Goal: Task Accomplishment & Management: Complete application form

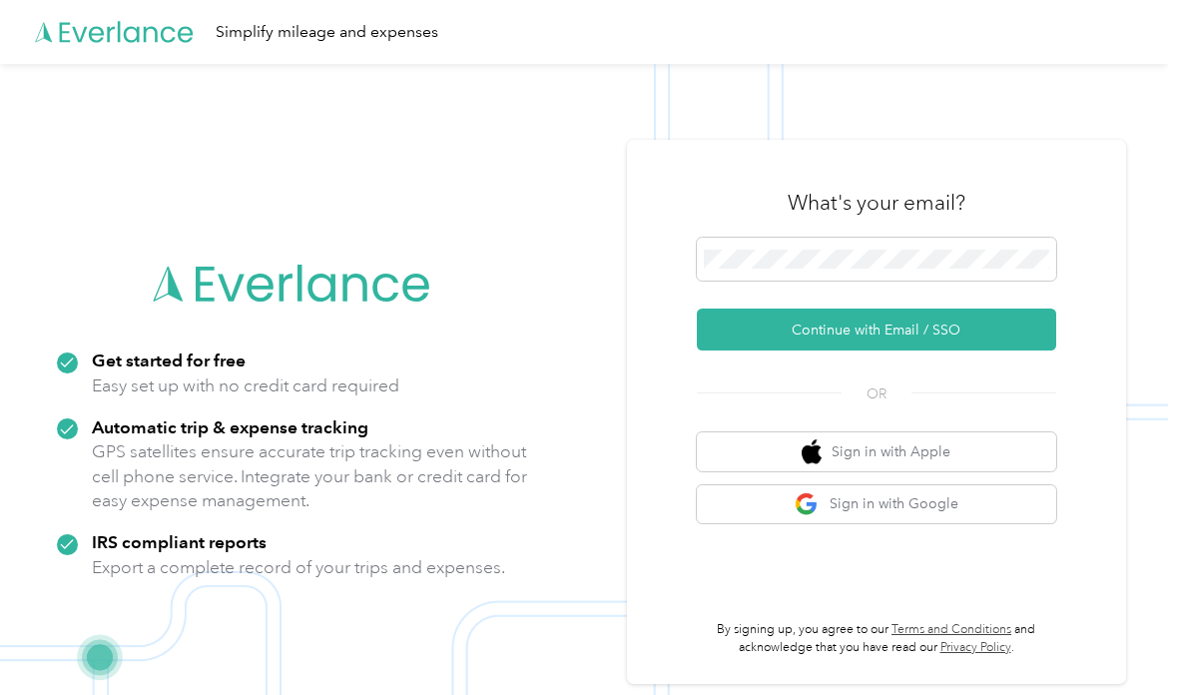
click at [912, 351] on button "Continue with Email / SSO" at bounding box center [877, 330] width 360 height 42
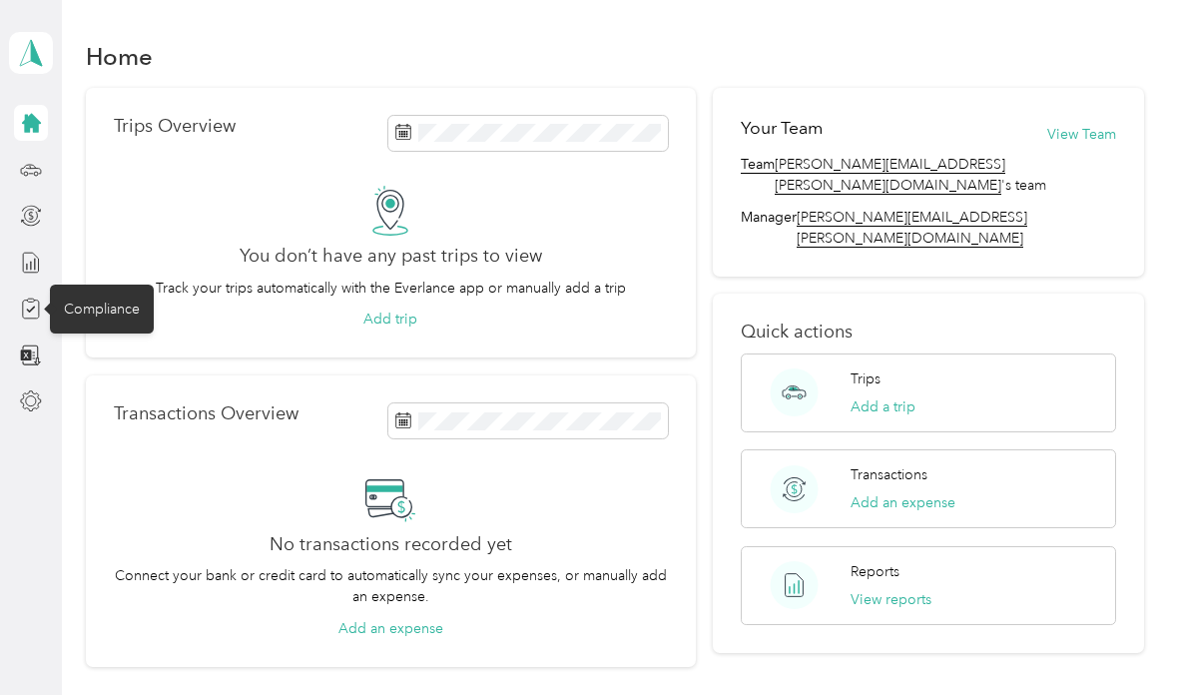
click at [31, 311] on icon at bounding box center [30, 310] width 9 height 6
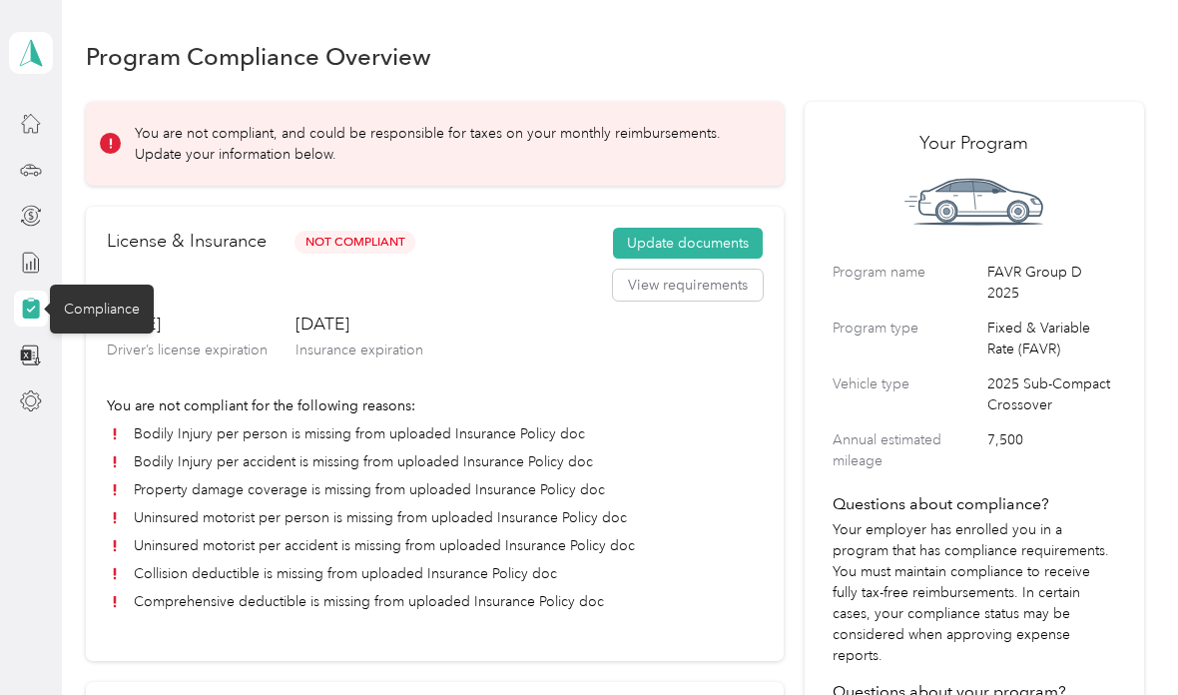
click at [703, 246] on button "Update documents" at bounding box center [688, 244] width 150 height 32
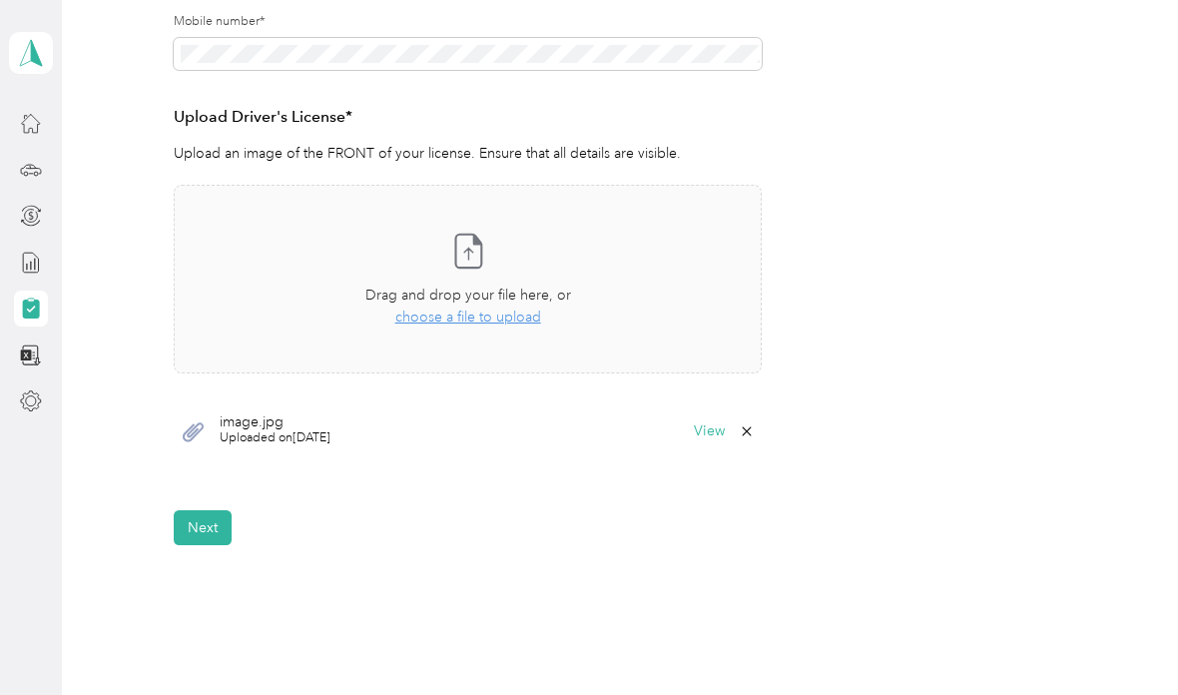
scroll to position [506, 0]
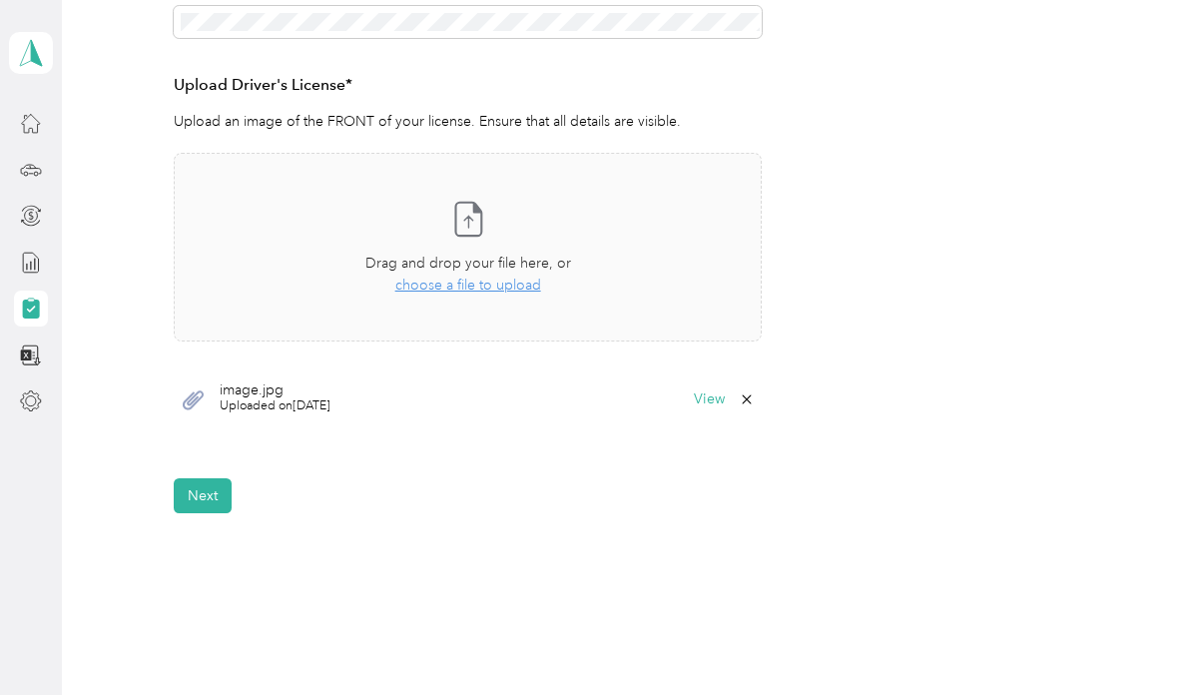
click at [762, 390] on div "image.jpg Uploaded on [DATE] View" at bounding box center [468, 400] width 588 height 60
click at [755, 403] on icon at bounding box center [747, 400] width 16 height 16
click at [660, 414] on button "No" at bounding box center [654, 411] width 37 height 32
click at [510, 289] on span "choose a file to upload" at bounding box center [468, 285] width 146 height 17
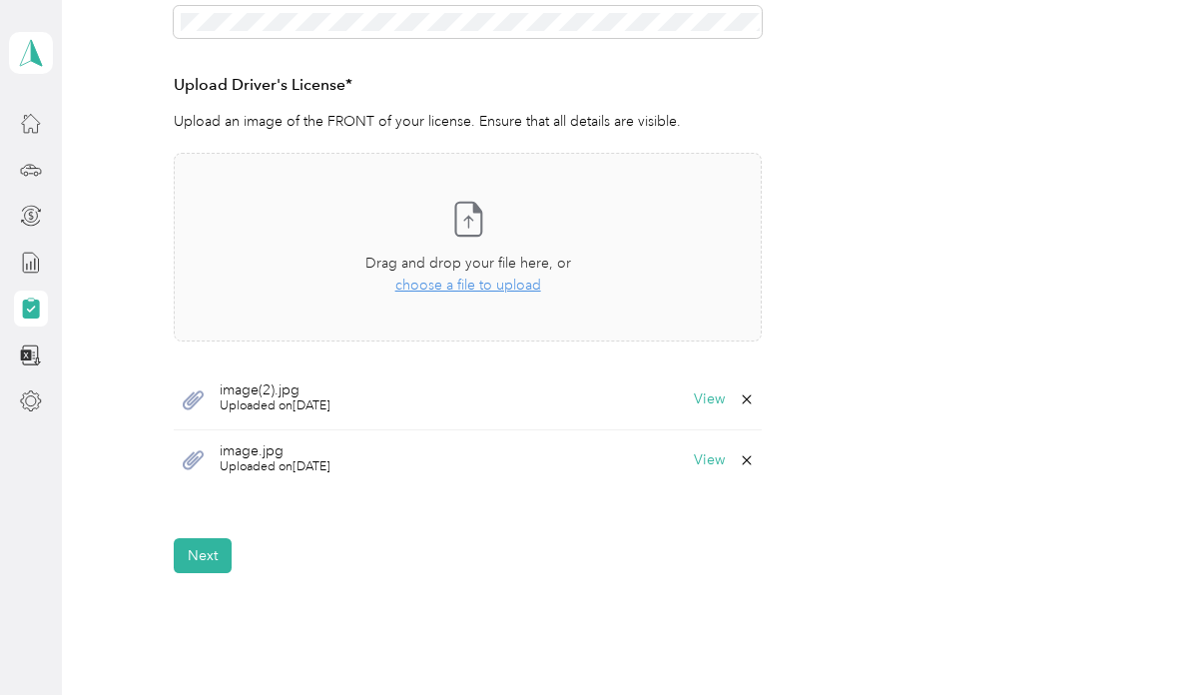
click at [331, 391] on span "image(2).jpg" at bounding box center [275, 391] width 111 height 14
click at [270, 388] on span "image(2).jpg" at bounding box center [275, 391] width 111 height 14
click at [709, 395] on button "View" at bounding box center [709, 399] width 31 height 14
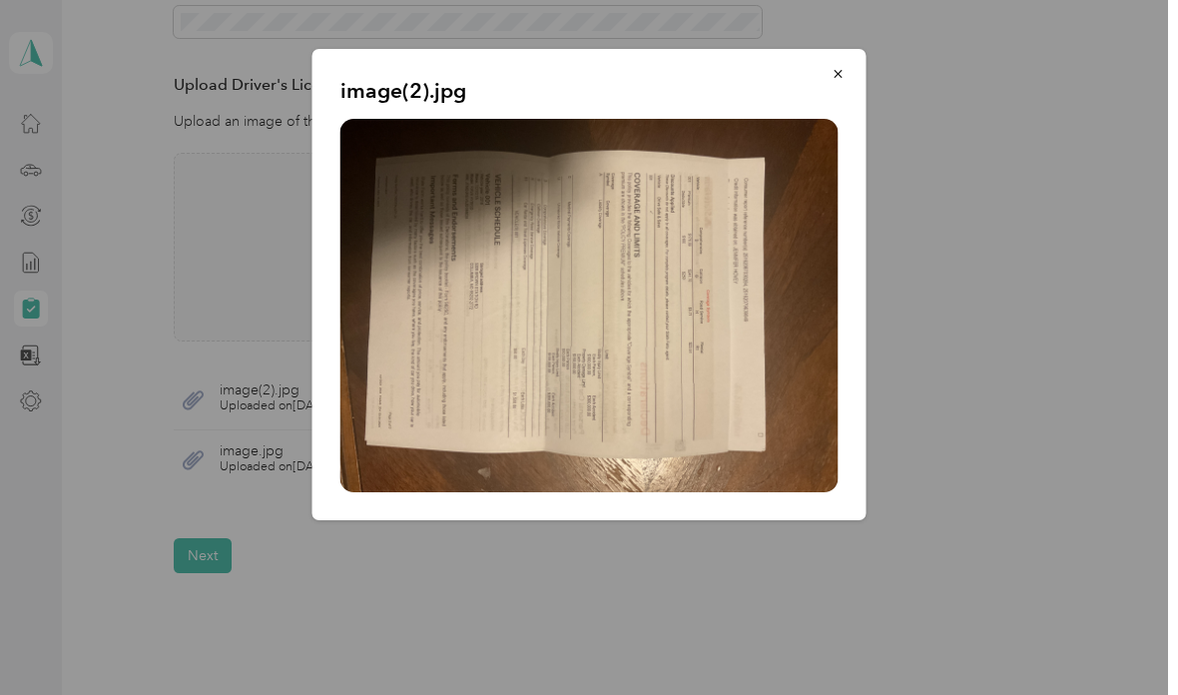
click at [838, 72] on icon "button" at bounding box center [839, 74] width 14 height 14
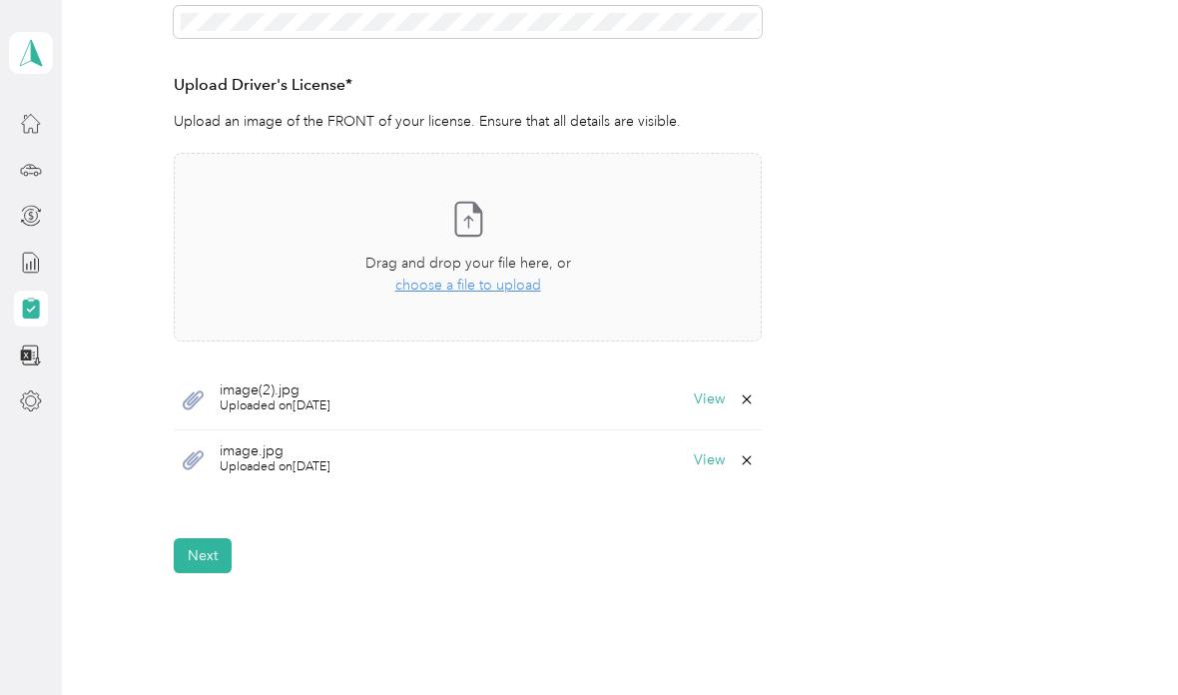
click at [753, 394] on icon at bounding box center [747, 400] width 16 height 16
click at [707, 413] on button "Yes" at bounding box center [703, 411] width 39 height 32
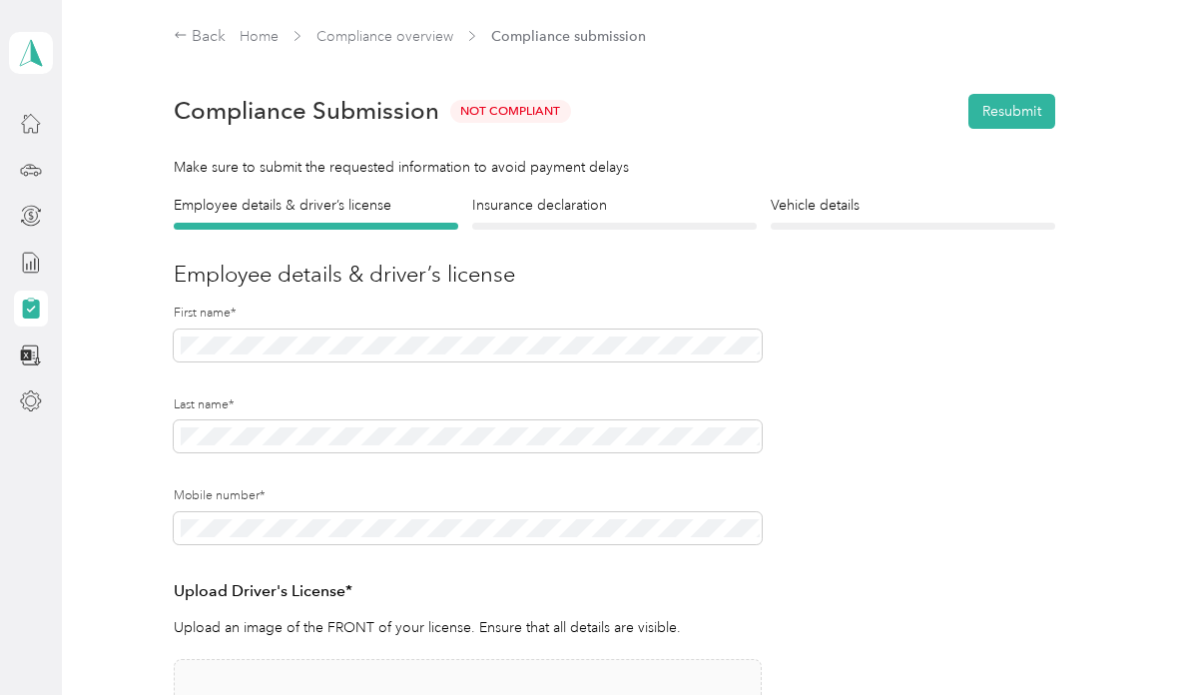
scroll to position [0, 0]
click at [616, 221] on div "Insurance declaration Insurance" at bounding box center [614, 212] width 285 height 35
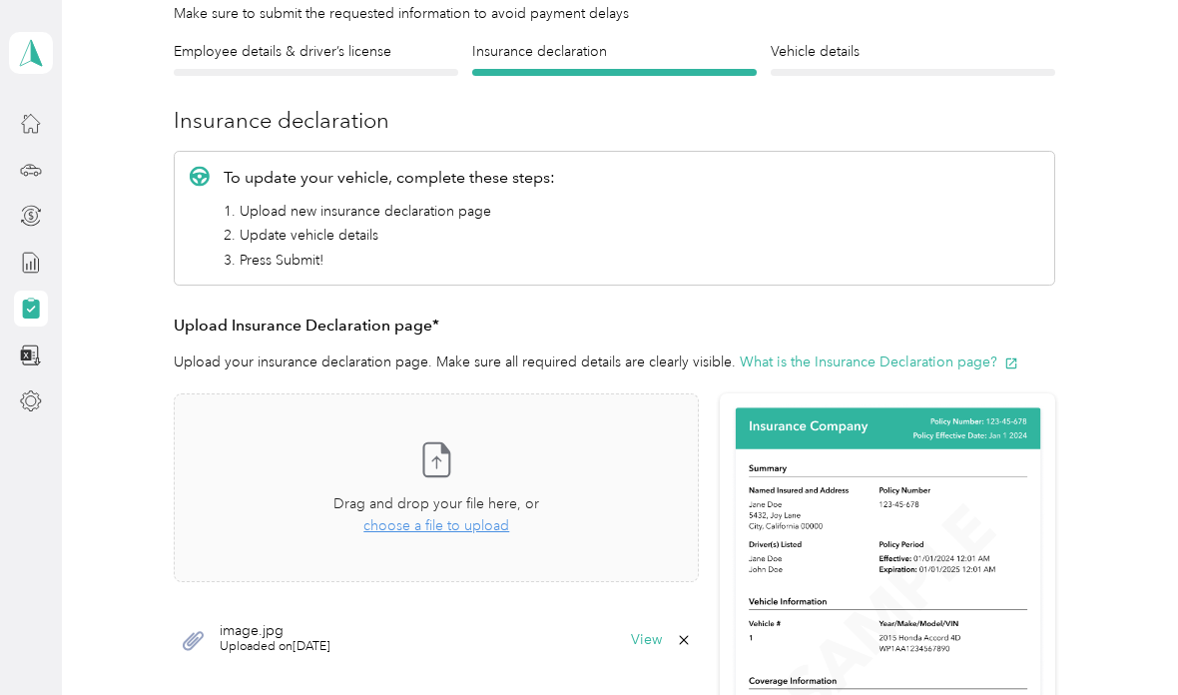
scroll to position [152, 0]
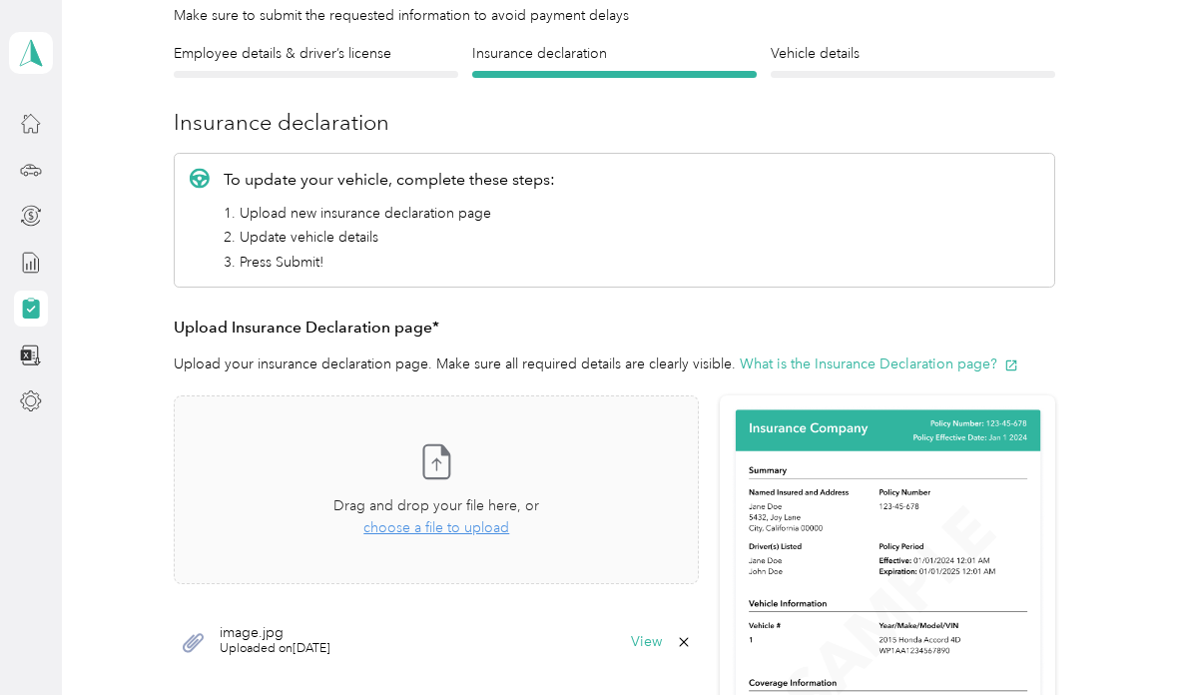
click at [464, 530] on span "choose a file to upload" at bounding box center [437, 527] width 146 height 17
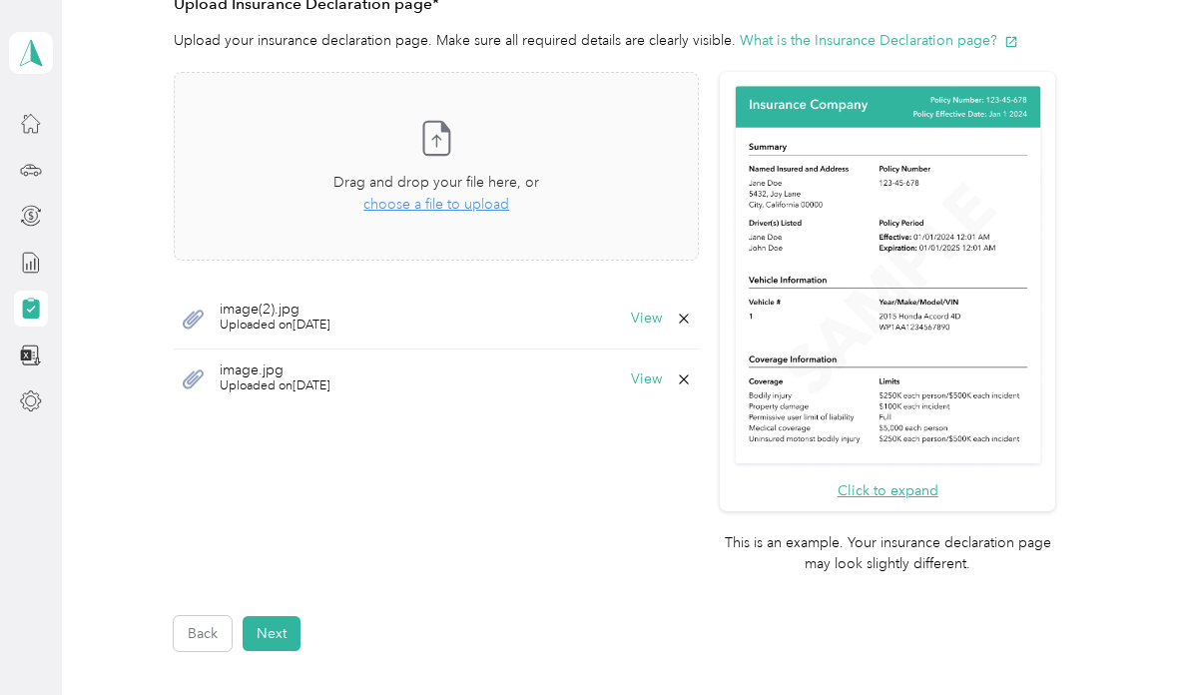
click at [272, 616] on button "Next" at bounding box center [272, 633] width 58 height 35
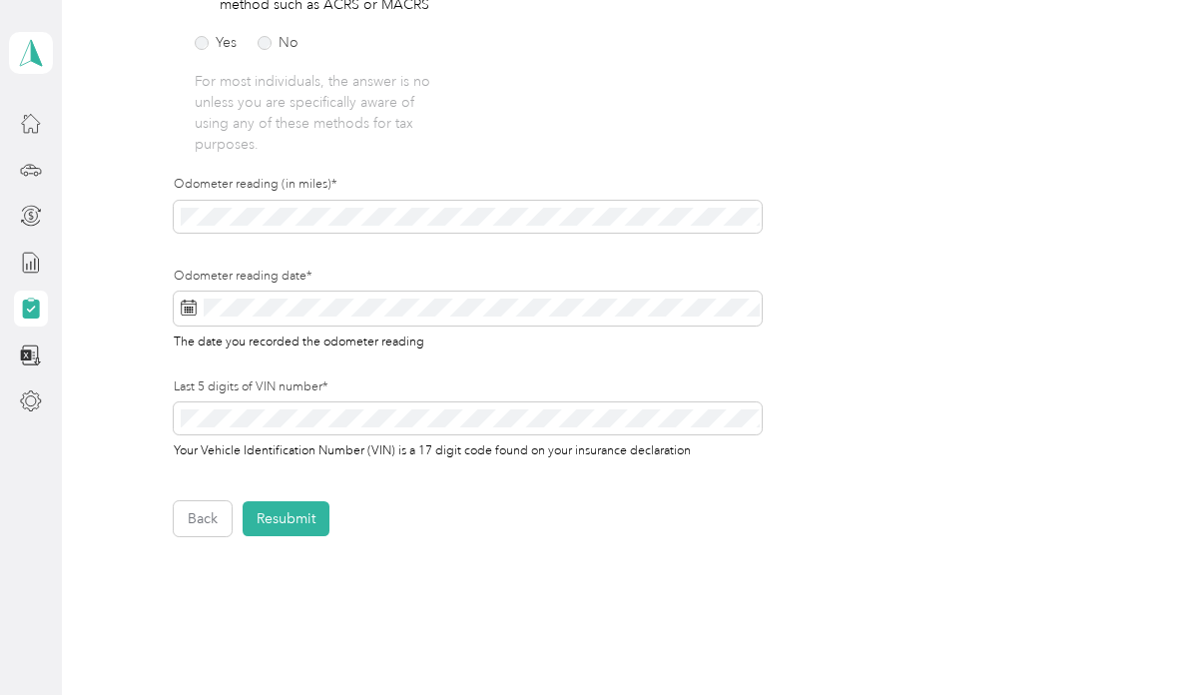
scroll to position [576, 0]
click at [293, 525] on button "Resubmit" at bounding box center [286, 518] width 87 height 35
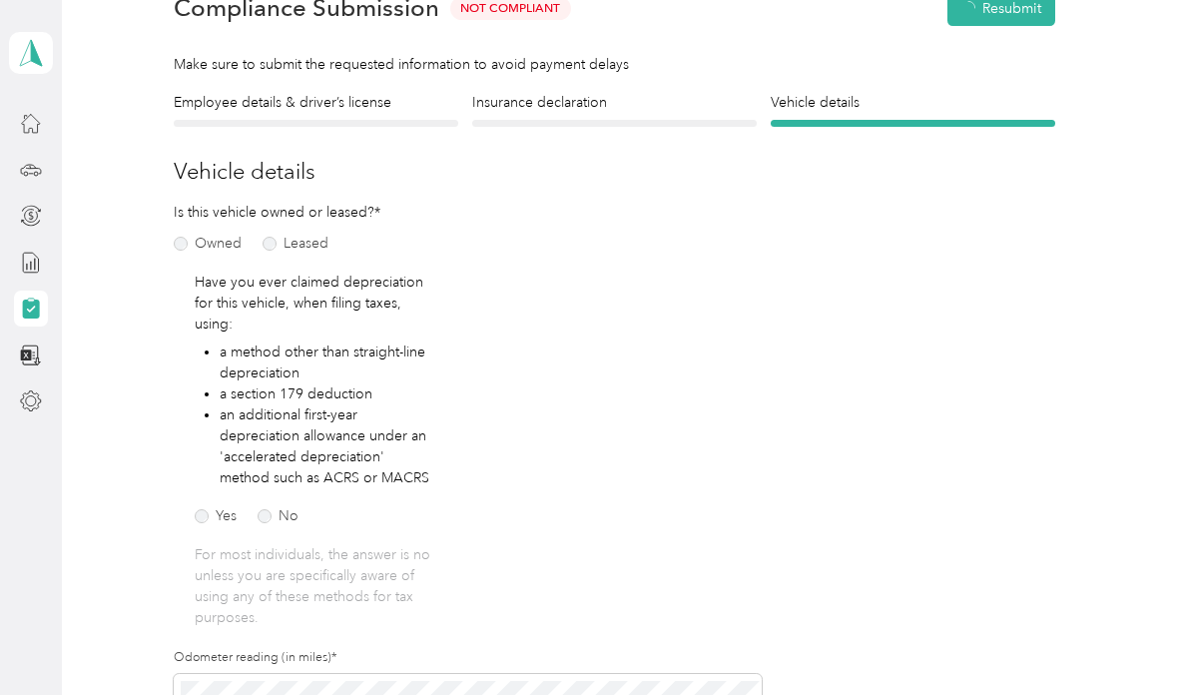
scroll to position [24, 0]
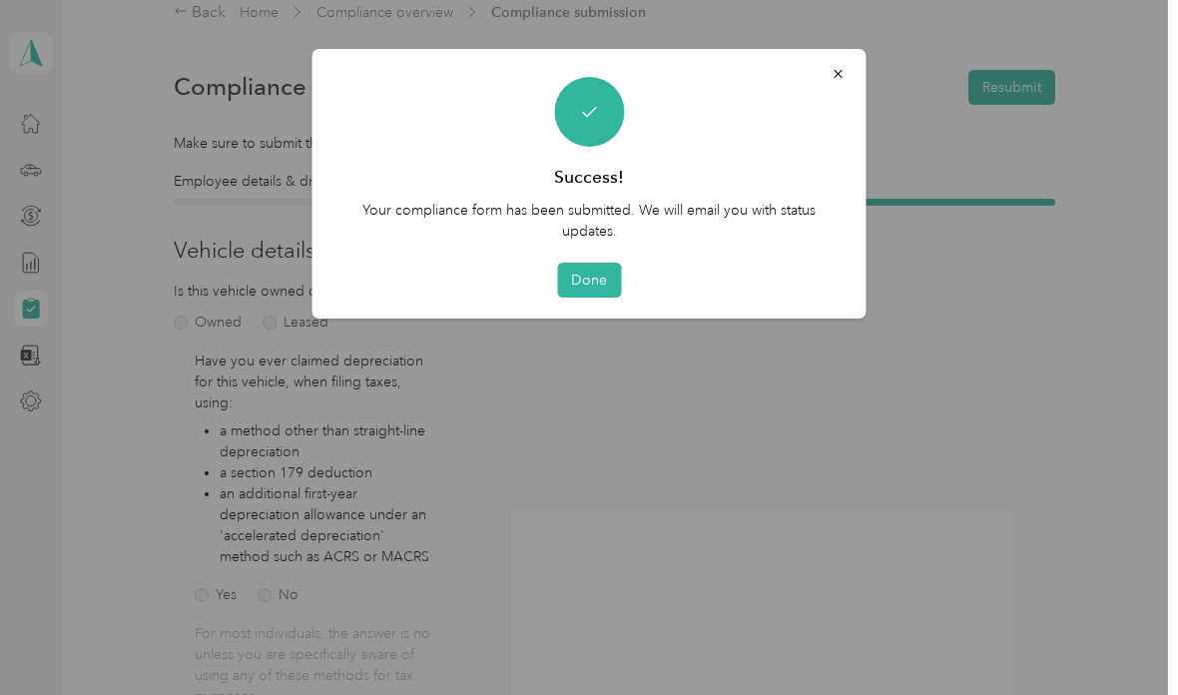
click at [617, 266] on button "Done" at bounding box center [589, 280] width 64 height 35
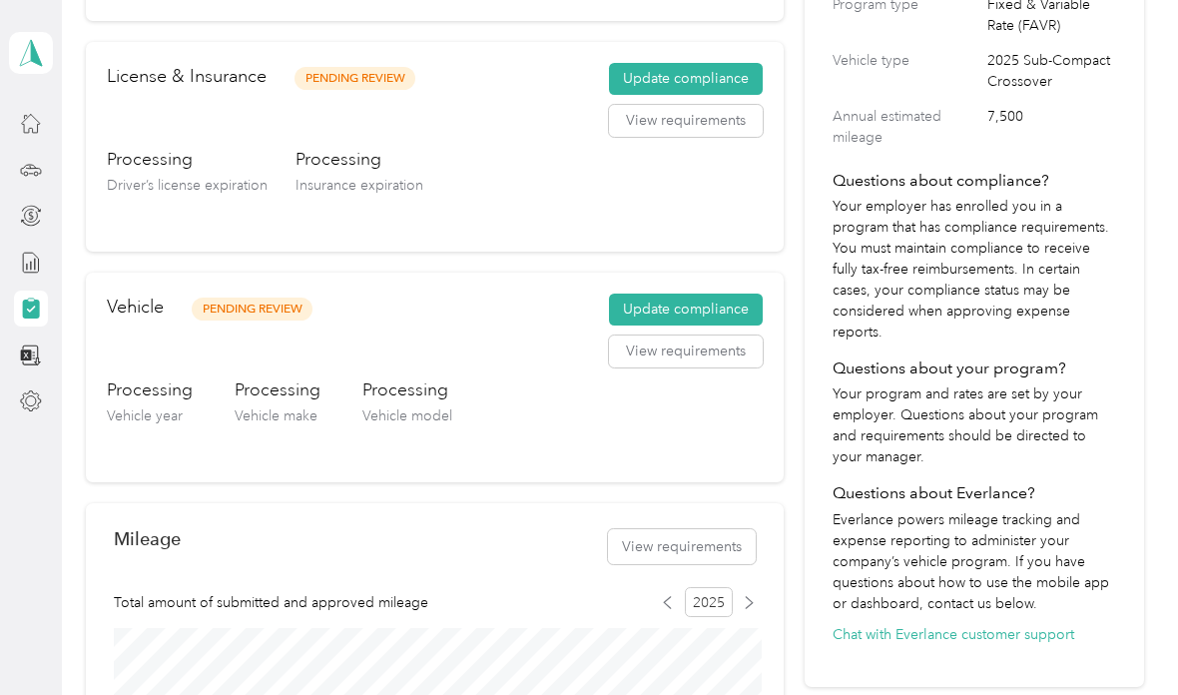
scroll to position [308, 0]
